Goal: Task Accomplishment & Management: Complete application form

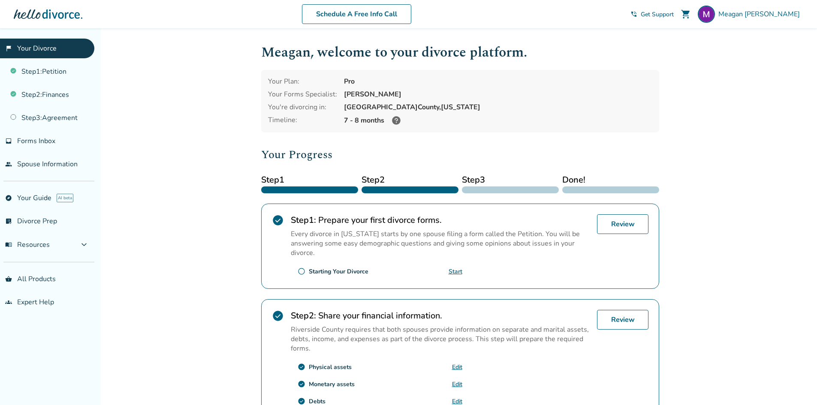
click at [301, 271] on span "radio_button_unchecked" at bounding box center [302, 272] width 8 height 8
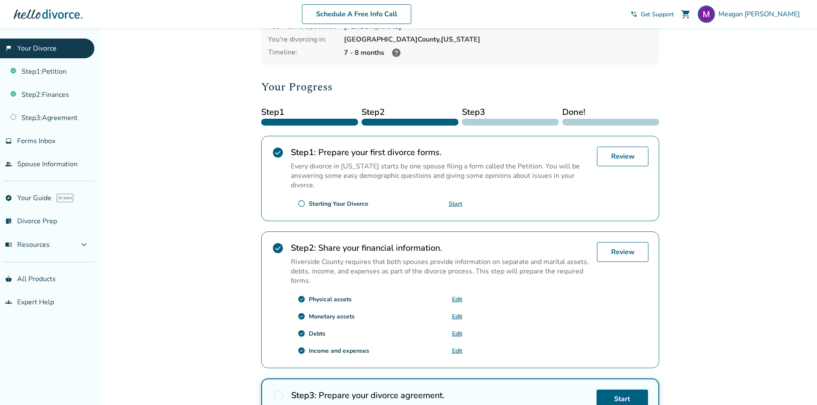
scroll to position [33, 0]
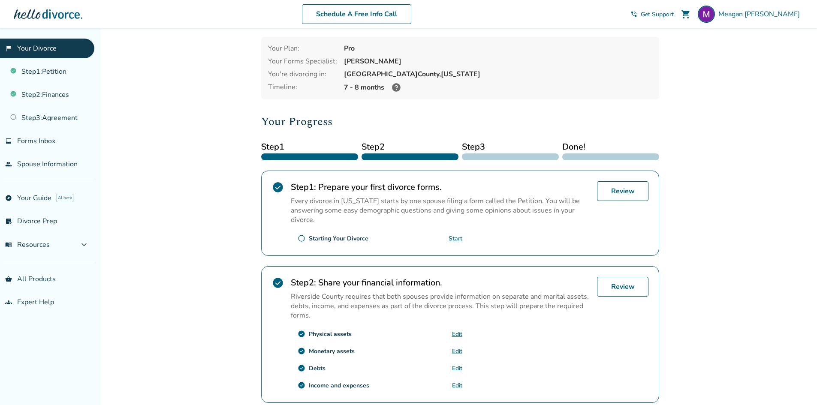
click at [456, 239] on link "Start" at bounding box center [456, 239] width 14 height 8
click at [641, 192] on link "Review" at bounding box center [622, 191] width 51 height 20
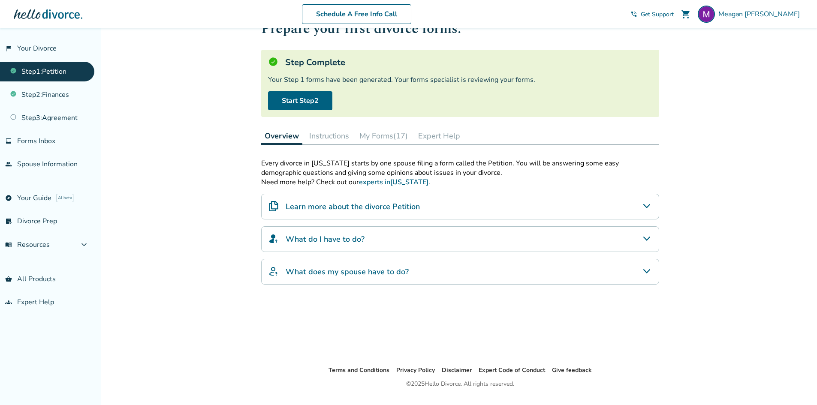
click at [371, 139] on button "My Forms (17)" at bounding box center [383, 135] width 55 height 17
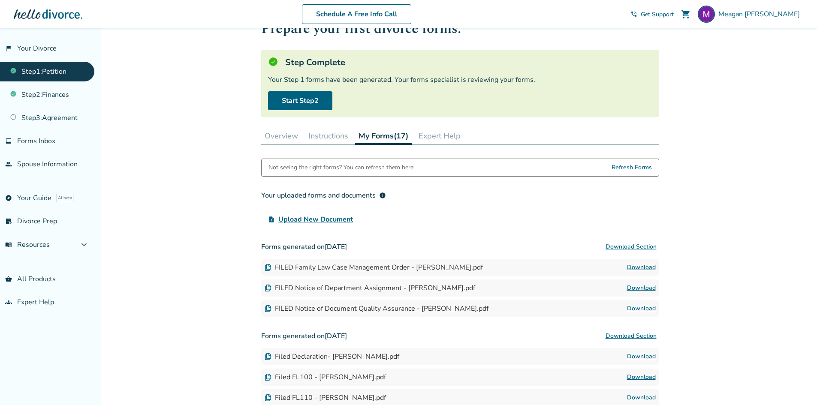
click at [288, 138] on button "Overview" at bounding box center [281, 135] width 40 height 17
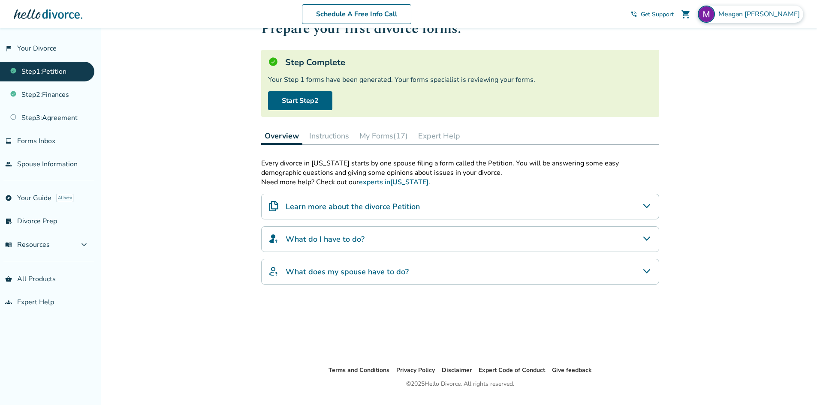
click at [779, 14] on span "Meagan Thomas" at bounding box center [760, 13] width 85 height 9
click at [750, 307] on div "Added to cart Step 0 1 Prepare your first divorce forms. Step Complete Your Ste…" at bounding box center [408, 210] width 817 height 430
